Goal: Check status: Check status

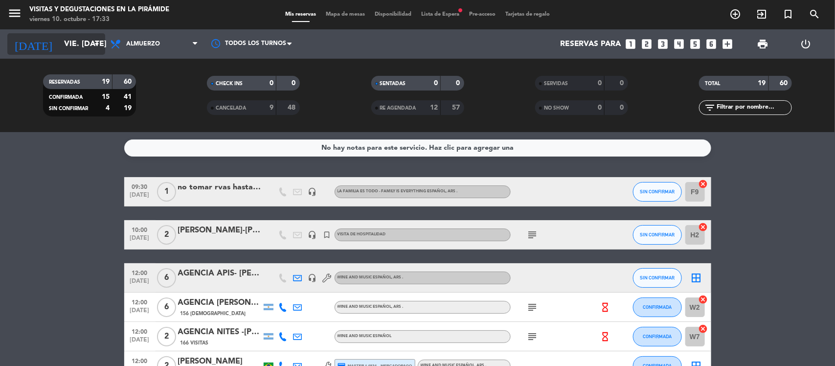
click at [60, 47] on input "vie. [DATE]" at bounding box center [110, 44] width 103 height 19
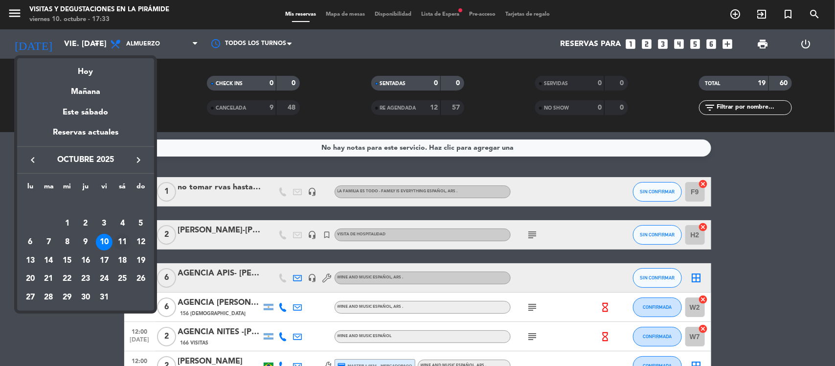
click at [121, 235] on div "11" at bounding box center [122, 242] width 17 height 17
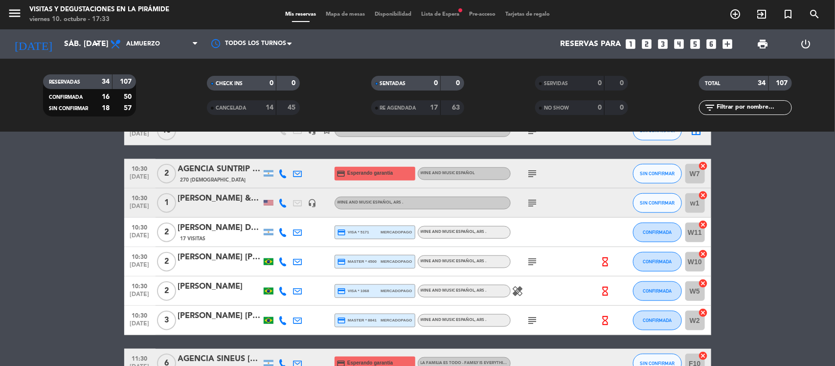
scroll to position [428, 0]
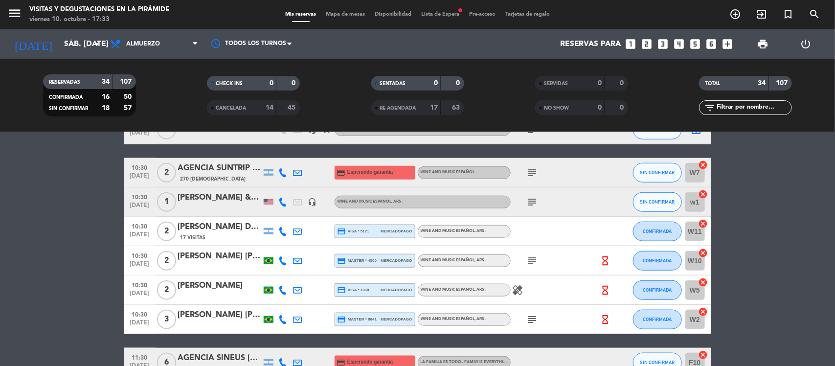
click at [209, 192] on div "[PERSON_NAME] & [PERSON_NAME] - [PERSON_NAME]" at bounding box center [219, 197] width 83 height 13
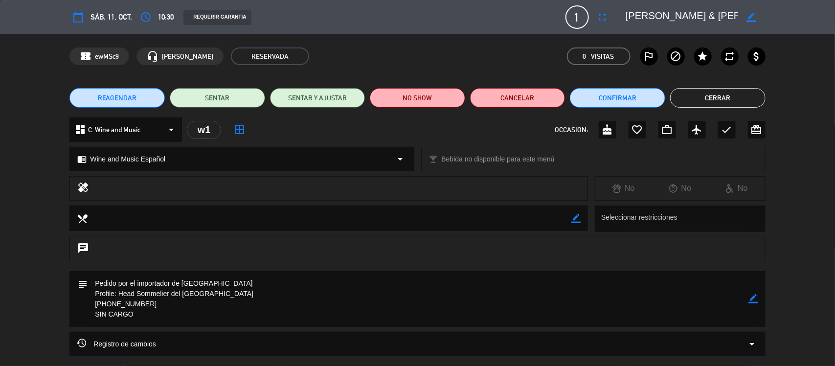
click at [707, 94] on button "Cerrar" at bounding box center [717, 98] width 95 height 20
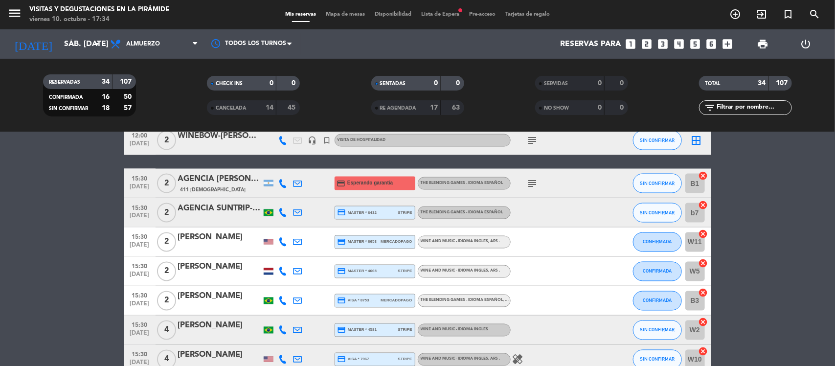
scroll to position [734, 0]
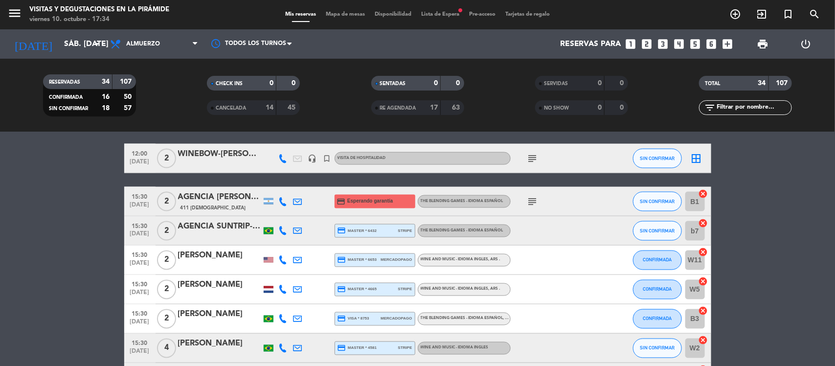
click at [203, 207] on span "411 [DEMOGRAPHIC_DATA]" at bounding box center [214, 208] width 66 height 8
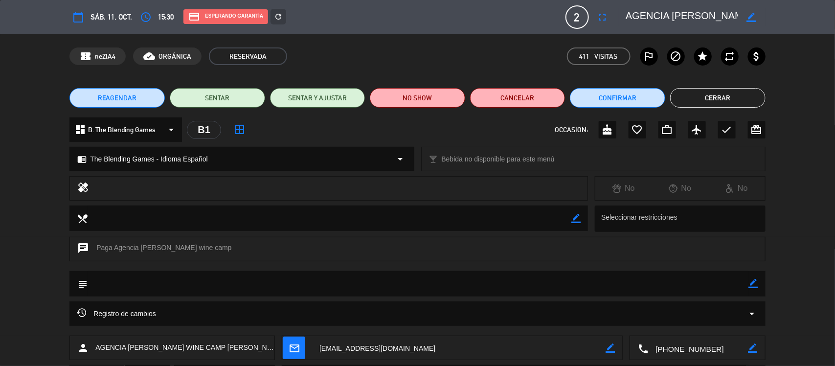
drag, startPoint x: 722, startPoint y: 93, endPoint x: 701, endPoint y: 92, distance: 21.1
click at [718, 93] on button "Cerrar" at bounding box center [717, 98] width 95 height 20
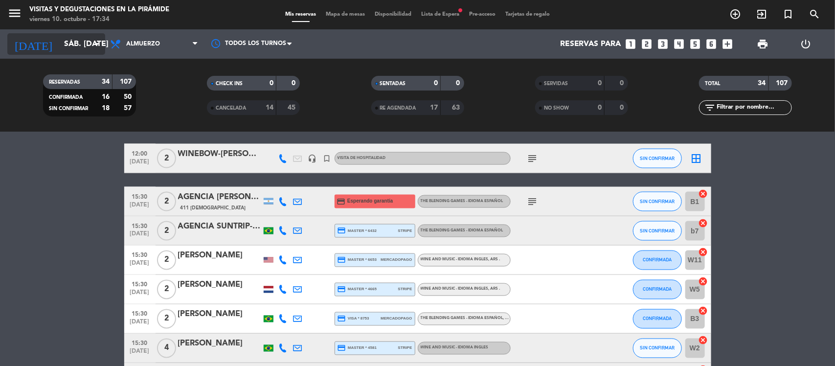
click at [59, 46] on input "sáb. [DATE]" at bounding box center [110, 44] width 103 height 19
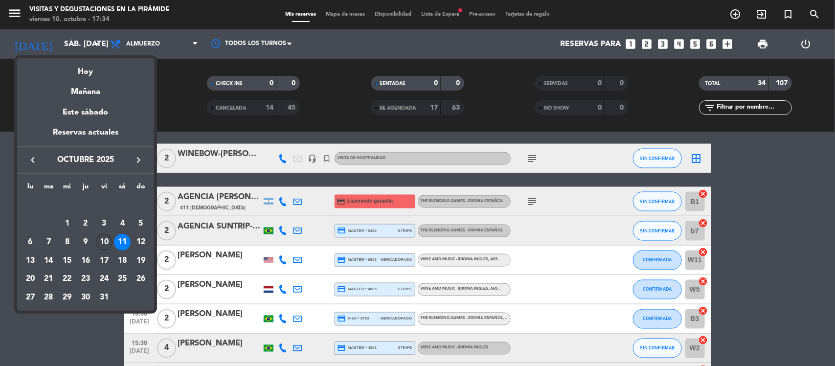
click at [102, 240] on div "10" at bounding box center [104, 242] width 17 height 17
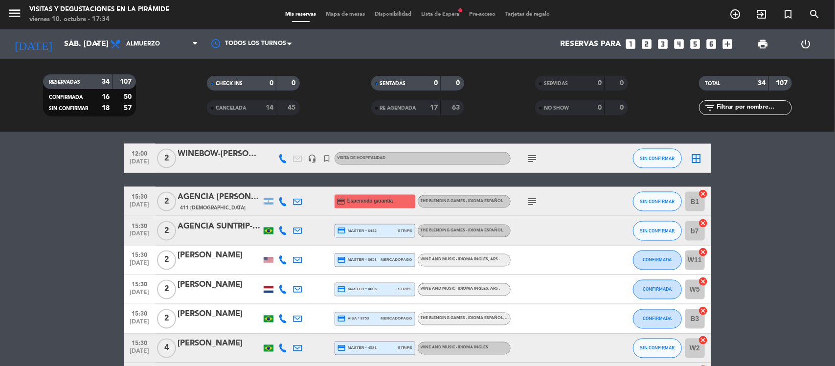
type input "vie. [DATE]"
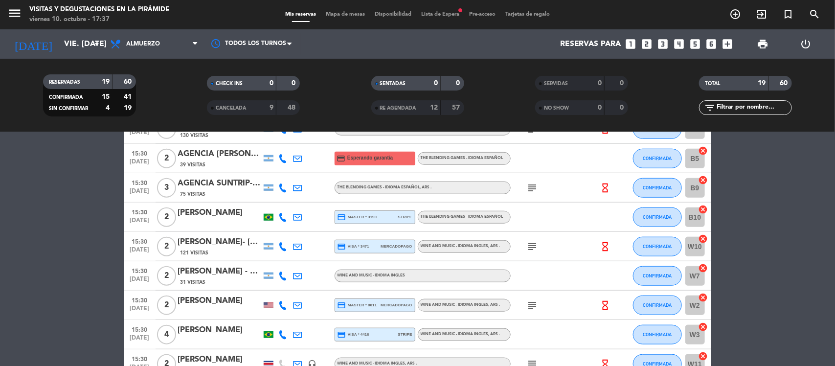
scroll to position [350, 0]
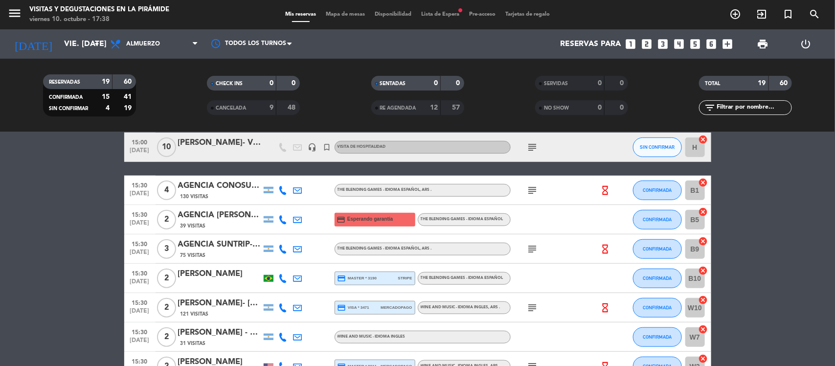
click at [299, 310] on icon at bounding box center [298, 307] width 9 height 9
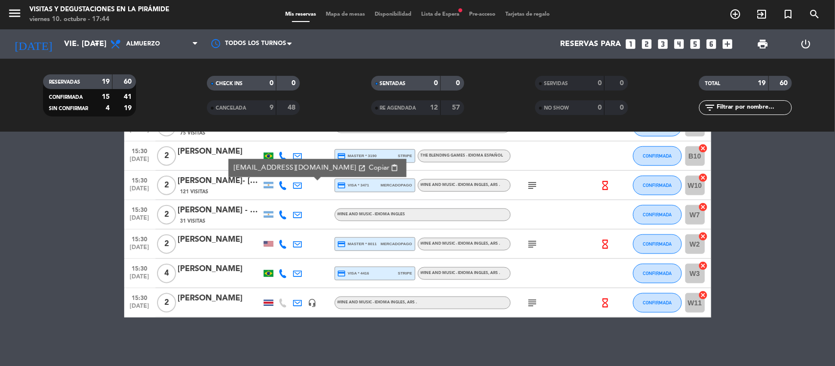
scroll to position [228, 0]
